Goal: Information Seeking & Learning: Check status

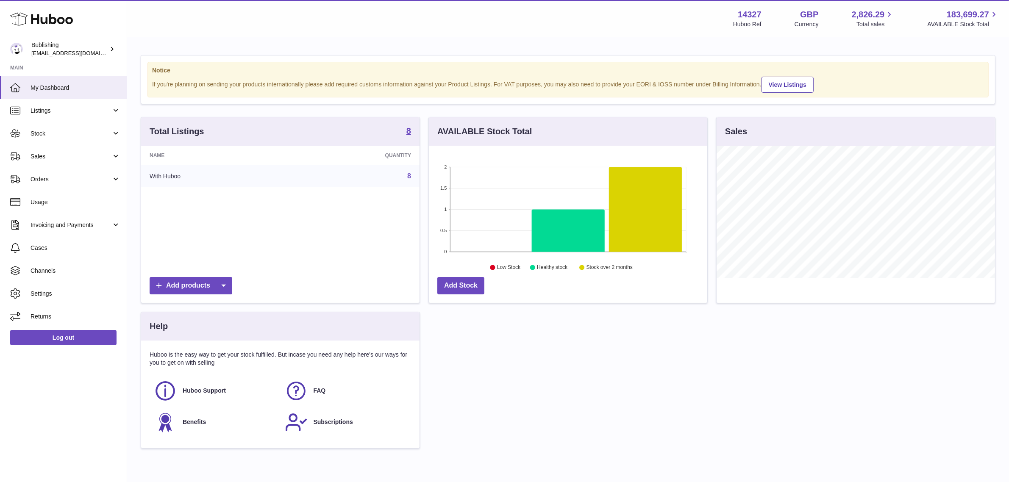
scroll to position [132, 278]
click at [104, 163] on link "Sales" at bounding box center [63, 156] width 127 height 23
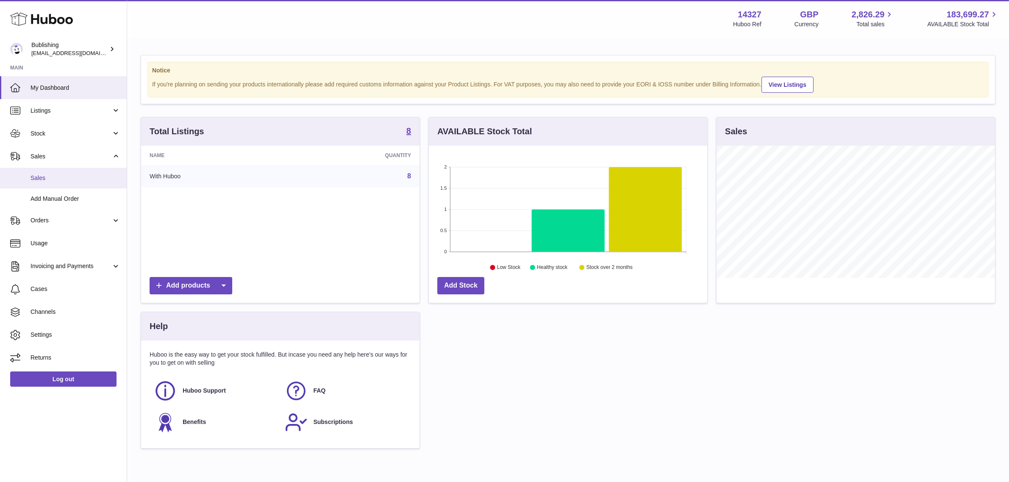
click at [59, 177] on span "Sales" at bounding box center [76, 178] width 90 height 8
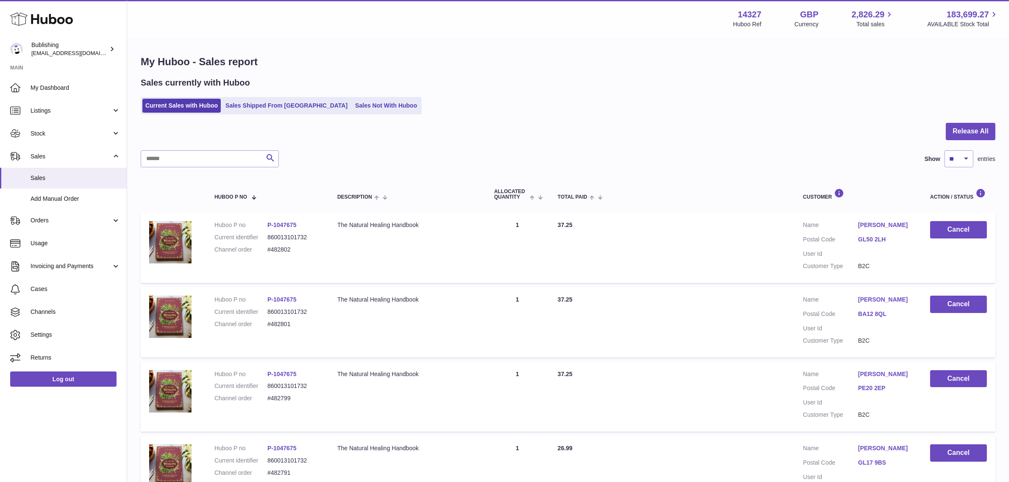
click at [460, 89] on div "Sales currently with Huboo Current Sales with Huboo Sales Shipped From [GEOGRAP…" at bounding box center [568, 95] width 854 height 37
